Goal: Information Seeking & Learning: Understand process/instructions

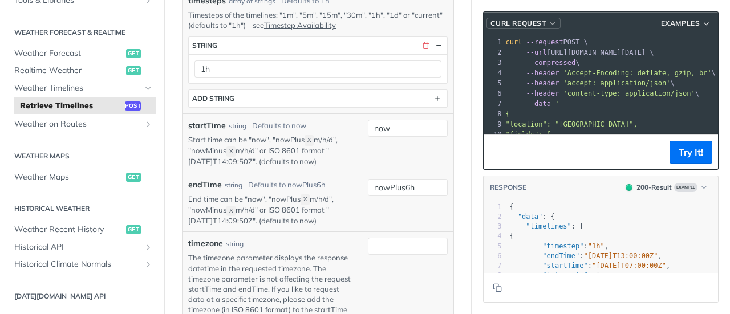
click at [549, 21] on span "button" at bounding box center [553, 23] width 9 height 8
click at [609, 41] on pre "curl --request POST \" at bounding box center [610, 42] width 215 height 10
click at [699, 27] on button "Examples" at bounding box center [686, 23] width 58 height 11
click at [689, 21] on span "Examples" at bounding box center [680, 23] width 39 height 10
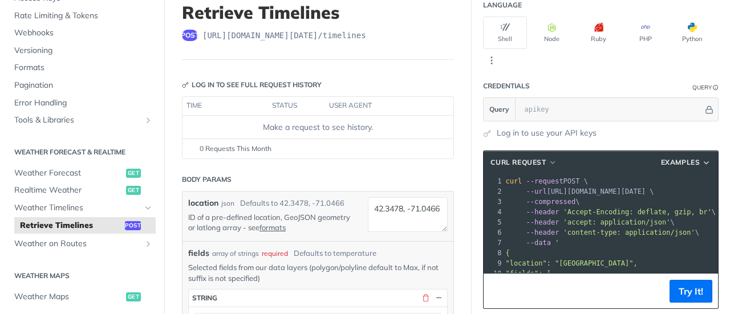
scroll to position [102, 0]
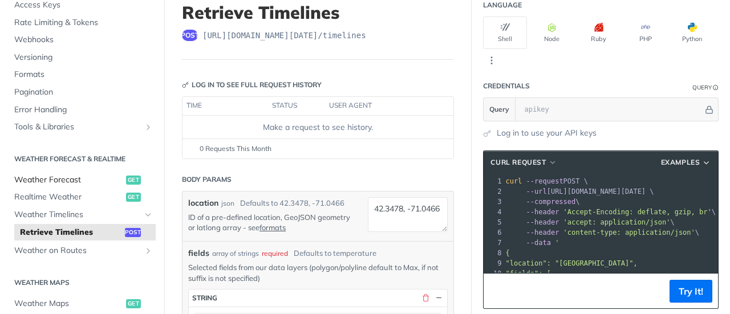
click at [63, 183] on span "Weather Forecast" at bounding box center [68, 180] width 109 height 11
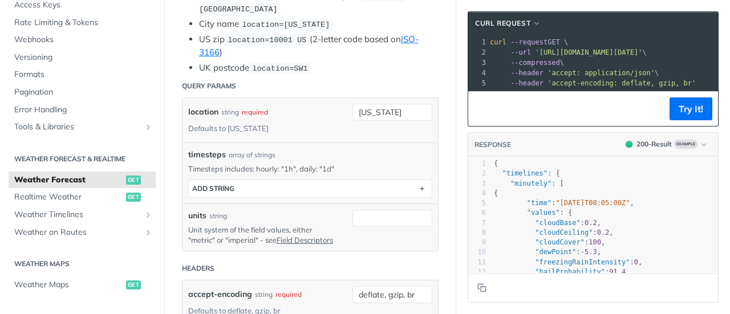
scroll to position [367, 0]
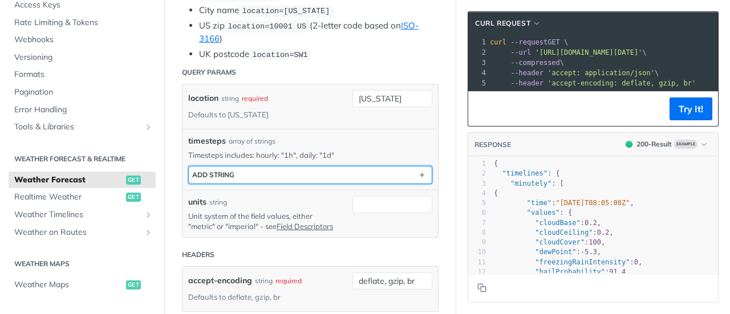
click at [240, 170] on button "ADD string" at bounding box center [310, 175] width 243 height 17
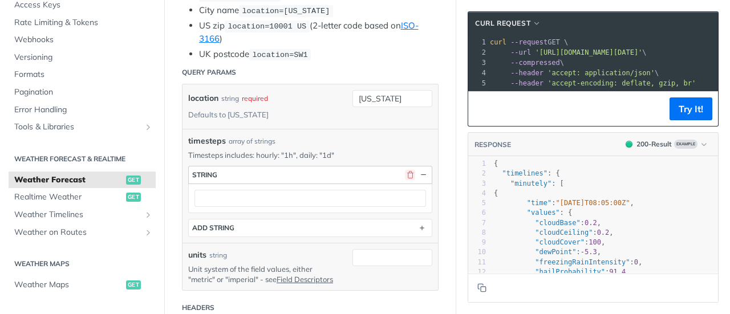
click at [405, 173] on button "button" at bounding box center [410, 175] width 10 height 10
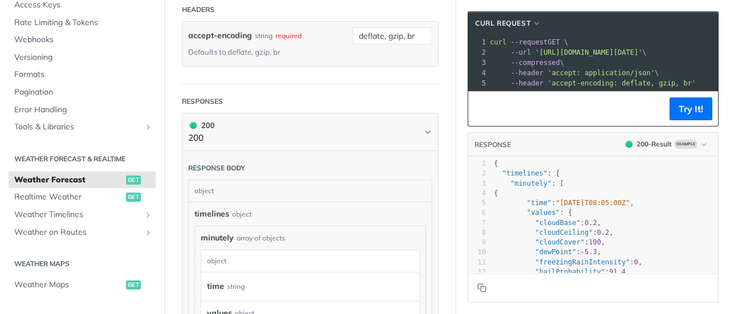
scroll to position [627, 0]
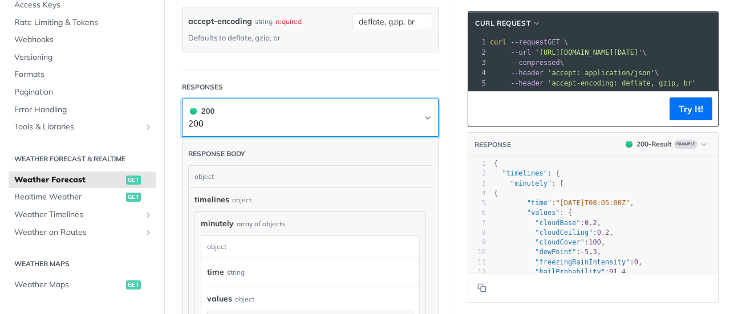
click at [423, 123] on icon "Chevron" at bounding box center [427, 117] width 9 height 9
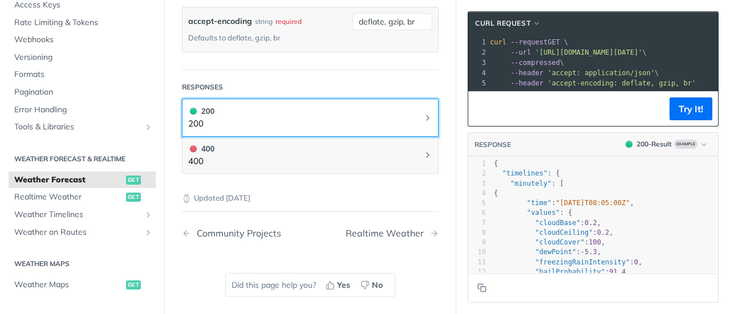
click at [423, 123] on icon "Chevron" at bounding box center [427, 117] width 9 height 9
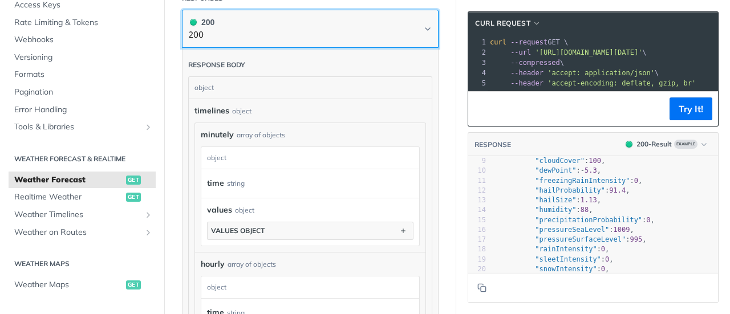
scroll to position [81, 0]
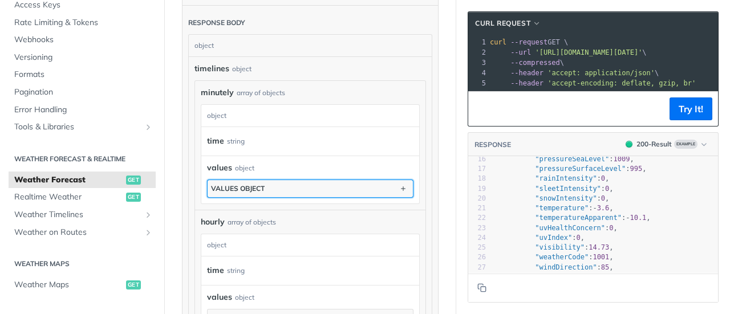
click at [330, 192] on button "values object" at bounding box center [310, 188] width 205 height 17
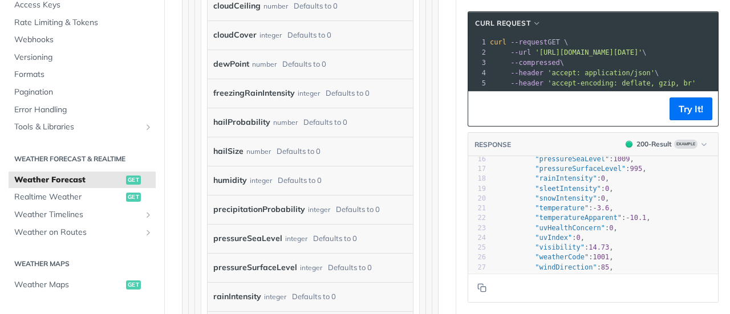
click at [273, 213] on label "precipitationProbability" at bounding box center [259, 209] width 92 height 17
click at [313, 214] on div "integer" at bounding box center [319, 209] width 22 height 17
click at [336, 211] on div "Defaults to 0" at bounding box center [358, 209] width 44 height 17
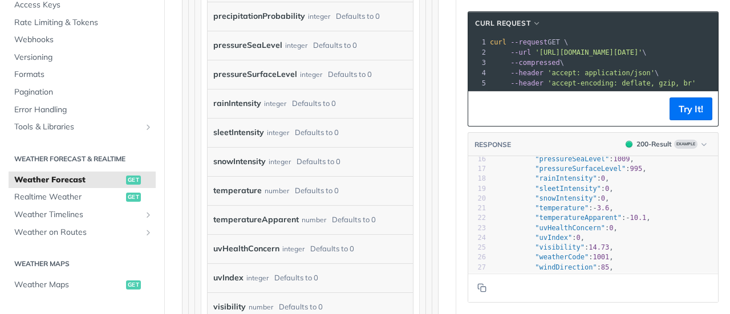
click at [232, 103] on label "rainIntensity" at bounding box center [237, 103] width 48 height 17
click at [220, 112] on div "rainIntensity integer Defaults to 0" at bounding box center [301, 103] width 177 height 17
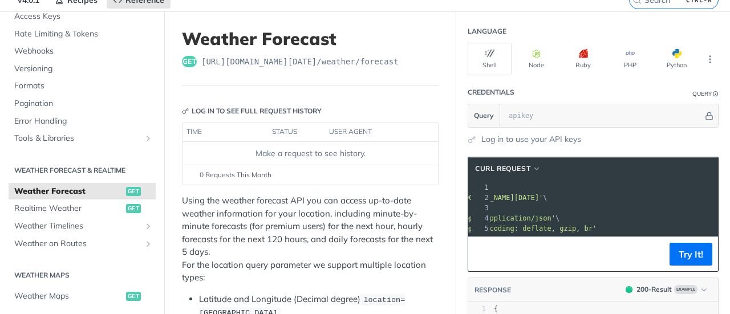
scroll to position [48, 0]
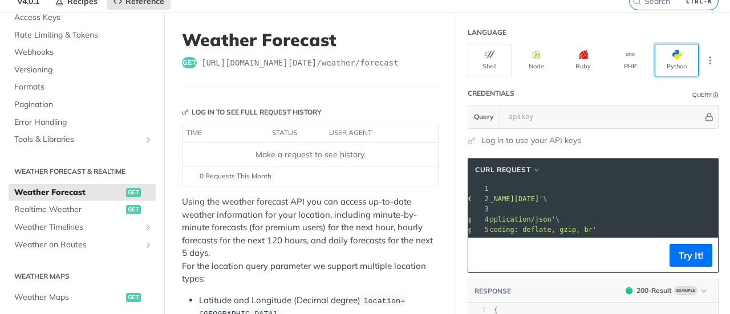
click at [670, 66] on button "Python" at bounding box center [677, 60] width 44 height 33
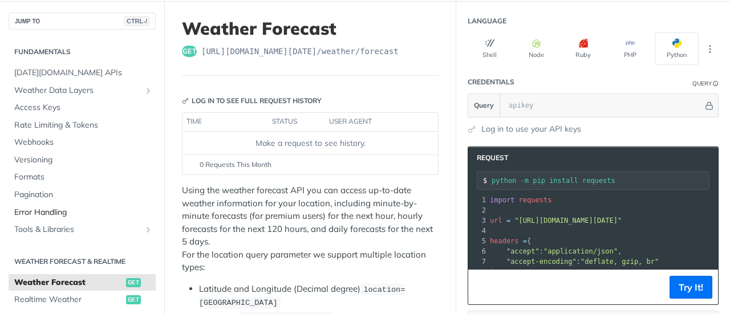
scroll to position [1, 0]
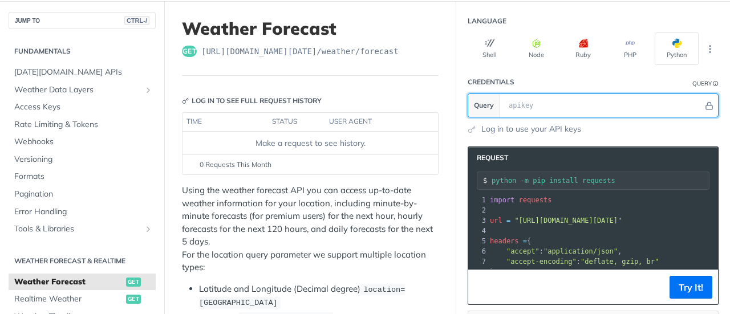
click at [518, 103] on input "text" at bounding box center [603, 105] width 200 height 23
click at [705, 104] on icon "Hide" at bounding box center [709, 106] width 9 height 9
click at [706, 104] on icon "Show" at bounding box center [710, 106] width 9 height 9
click at [706, 107] on icon "Hide" at bounding box center [710, 106] width 9 height 9
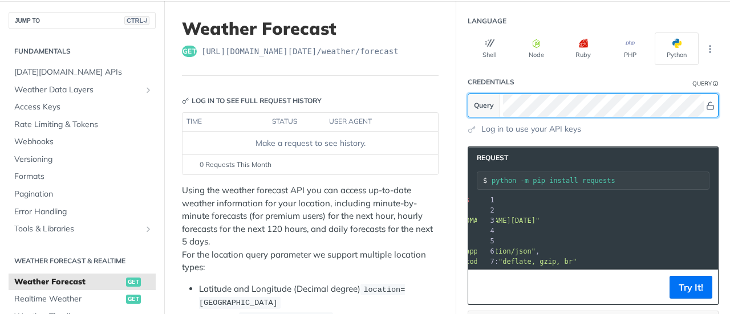
scroll to position [0, 90]
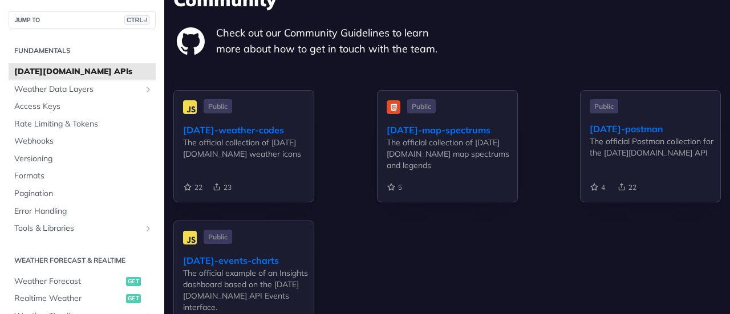
scroll to position [3609, 0]
